Goal: Check status: Check status

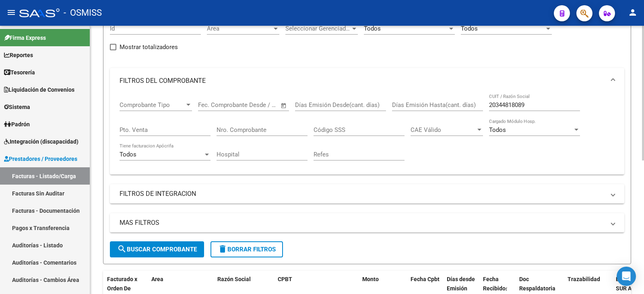
scroll to position [25, 0]
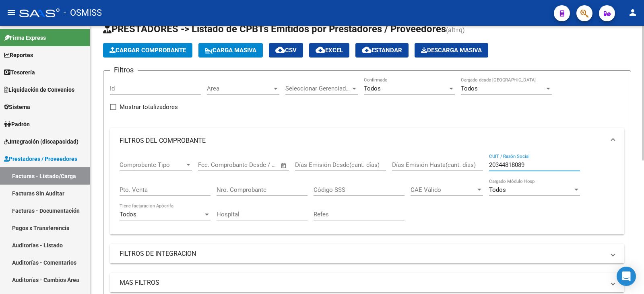
drag, startPoint x: 513, startPoint y: 164, endPoint x: 430, endPoint y: 168, distance: 83.9
click at [430, 168] on div "Comprobante Tipo Comprobante Tipo Start date – End date Fec. Comprobante Desde …" at bounding box center [367, 191] width 495 height 74
paste input "30-71615258-4"
click at [500, 166] on input "30-71615258-4" at bounding box center [534, 164] width 91 height 7
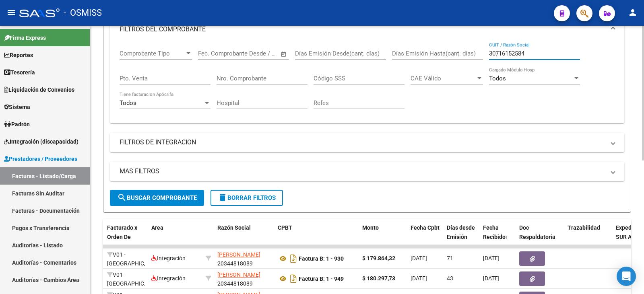
scroll to position [146, 0]
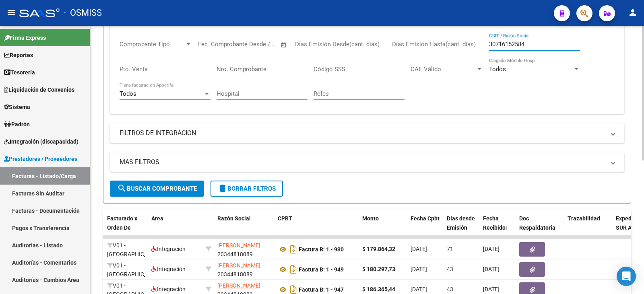
type input "30716152584"
click at [199, 184] on button "search Buscar Comprobante" at bounding box center [157, 189] width 94 height 16
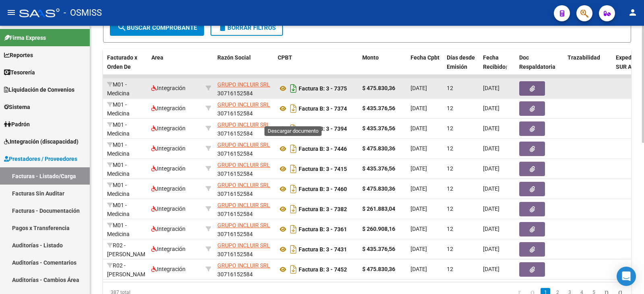
scroll to position [106, 0]
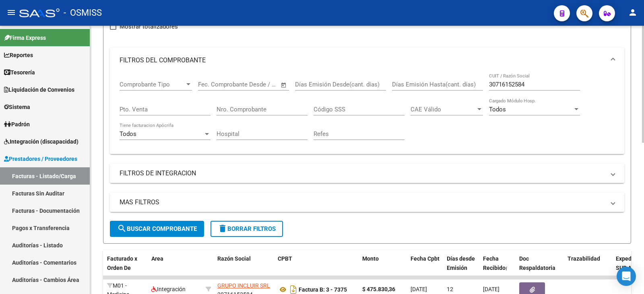
click at [254, 109] on input "Nro. Comprobante" at bounding box center [262, 109] width 91 height 7
click at [167, 225] on button "search Buscar Comprobante" at bounding box center [157, 229] width 94 height 16
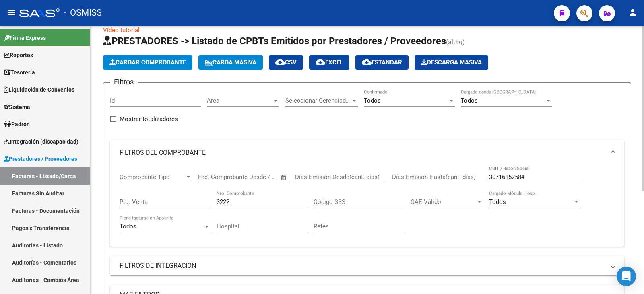
scroll to position [5, 0]
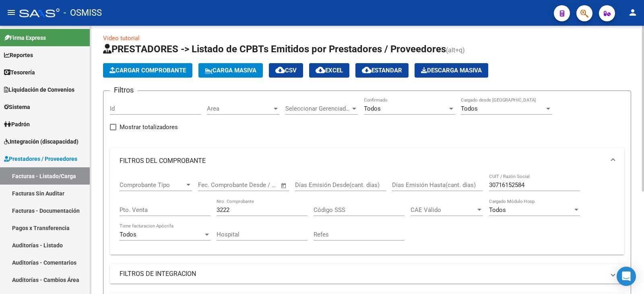
drag, startPoint x: 238, startPoint y: 210, endPoint x: 119, endPoint y: 206, distance: 119.7
click at [119, 206] on div "Comprobante Tipo Comprobante Tipo Start date – End date Fec. Comprobante Desde …" at bounding box center [367, 214] width 515 height 81
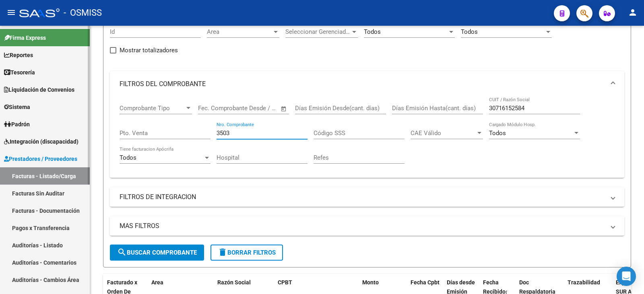
scroll to position [85, 0]
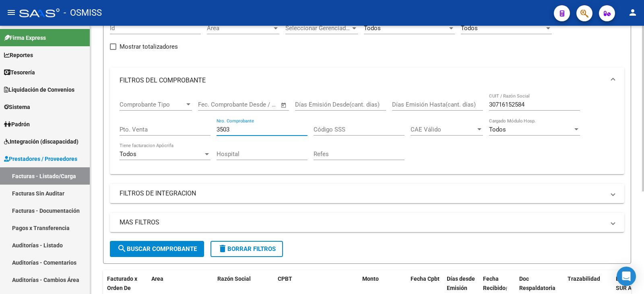
type input "3503"
click at [142, 244] on button "search Buscar Comprobante" at bounding box center [157, 249] width 94 height 16
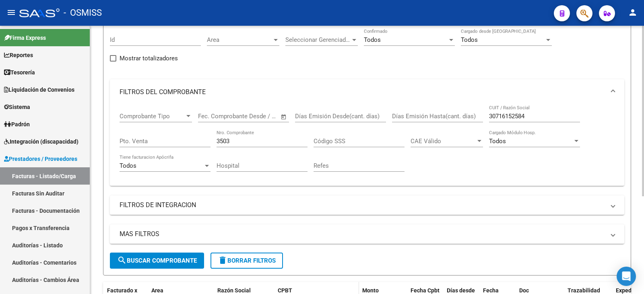
scroll to position [73, 0]
